Goal: Entertainment & Leisure: Consume media (video, audio)

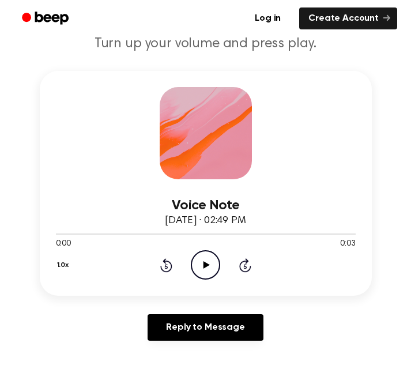
scroll to position [92, 0]
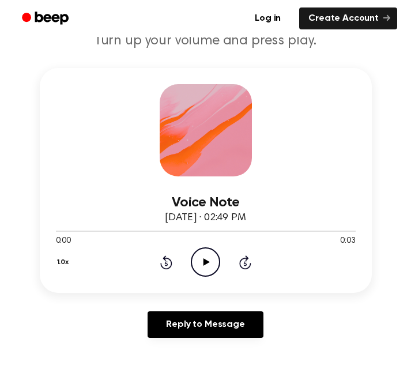
click at [211, 254] on icon "Play Audio" at bounding box center [205, 261] width 29 height 29
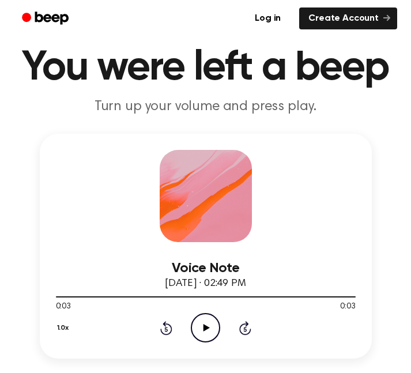
scroll to position [0, 0]
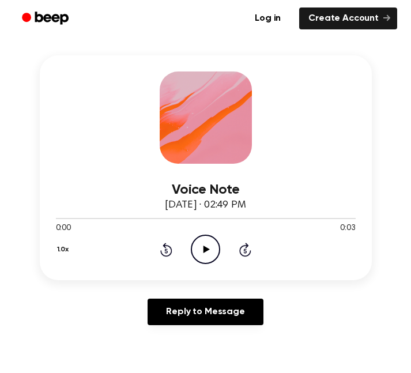
click at [201, 245] on icon "Play Audio" at bounding box center [205, 249] width 29 height 29
click at [206, 251] on icon "Pause Audio" at bounding box center [205, 249] width 29 height 29
click at [206, 251] on icon at bounding box center [207, 249] width 6 height 7
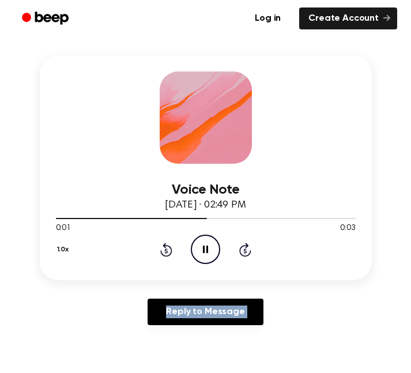
click at [204, 249] on icon at bounding box center [205, 249] width 5 height 7
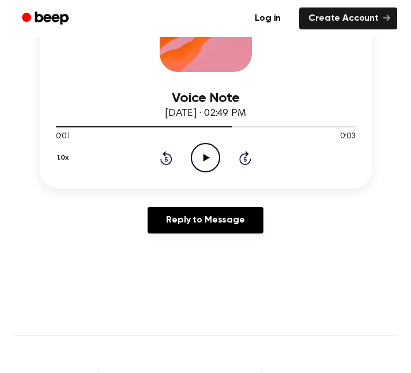
scroll to position [215, 0]
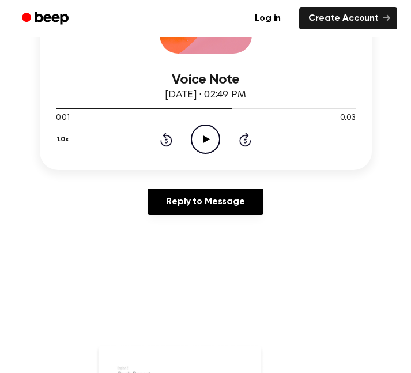
click at [197, 144] on icon "Play Audio" at bounding box center [205, 139] width 29 height 29
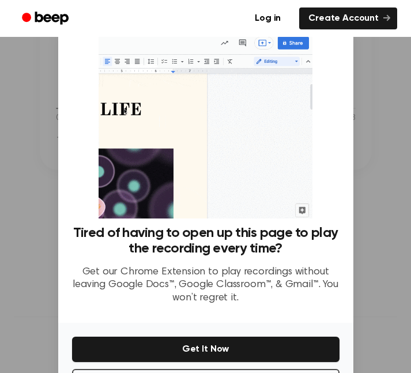
scroll to position [0, 0]
